Goal: Navigation & Orientation: Find specific page/section

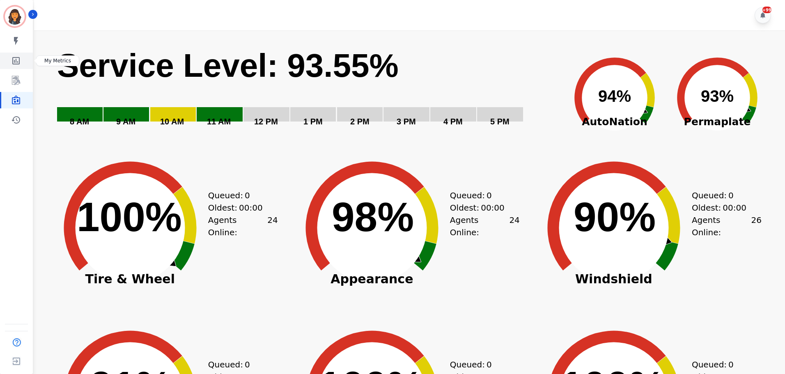
click at [19, 62] on icon "Sidebar" at bounding box center [15, 60] width 7 height 7
